Goal: Task Accomplishment & Management: Manage account settings

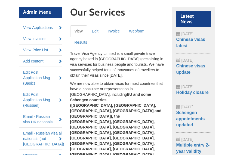
scroll to position [80, 0]
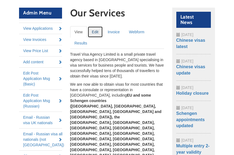
click at [95, 31] on link "Edit" at bounding box center [95, 31] width 15 height 11
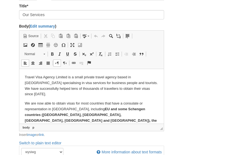
click at [71, 109] on strong "EU and some Schengen countries ([GEOGRAPHIC_DATA], [GEOGRAPHIC_DATA], [GEOGRAPH…" at bounding box center [91, 129] width 132 height 44
click at [92, 113] on strong "EU and some Schengen countries ([GEOGRAPHIC_DATA], [GEOGRAPHIC_DATA], [GEOGRAPH…" at bounding box center [85, 129] width 121 height 44
click at [86, 114] on strong "EU and some Schengen countries (Germany, France, Spain and Belgium ), the Kingd…" at bounding box center [85, 129] width 121 height 44
click at [89, 115] on strong "EU and some Schengen countries (Germany, France, Spain and Belgium ), the Kingd…" at bounding box center [85, 129] width 121 height 44
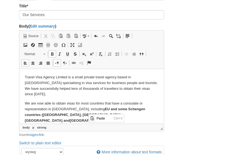
click at [80, 110] on strong "EU and some Schengen countries (Germany, France, Spain and Belgium ), the Kingd…" at bounding box center [85, 129] width 121 height 44
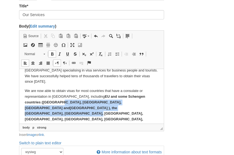
drag, startPoint x: 44, startPoint y: 97, endPoint x: 47, endPoint y: 103, distance: 7.6
click at [47, 103] on strong "EU and some Schengen countries (Germany, France, Spain and Belgium ), the Kingd…" at bounding box center [85, 116] width 121 height 44
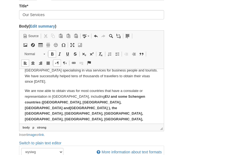
click at [37, 103] on strong "EU and some Schengen countries (Germany, France, Spain and Belgium ), the Kingd…" at bounding box center [85, 116] width 121 height 44
click at [52, 108] on strong "EU and some Schengen countries (Germany, France, Spain and Belgium ), the Kingd…" at bounding box center [85, 116] width 121 height 44
click at [95, 108] on strong "EU and some Schengen countries (Germany, France, Spain and Belgium ), the Kingd…" at bounding box center [85, 116] width 121 height 44
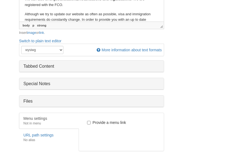
scroll to position [285, 0]
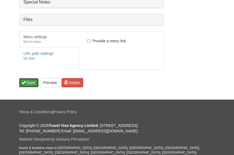
click at [22, 80] on span "submit" at bounding box center [24, 82] width 4 height 4
